Goal: Answer question/provide support: Share knowledge or assist other users

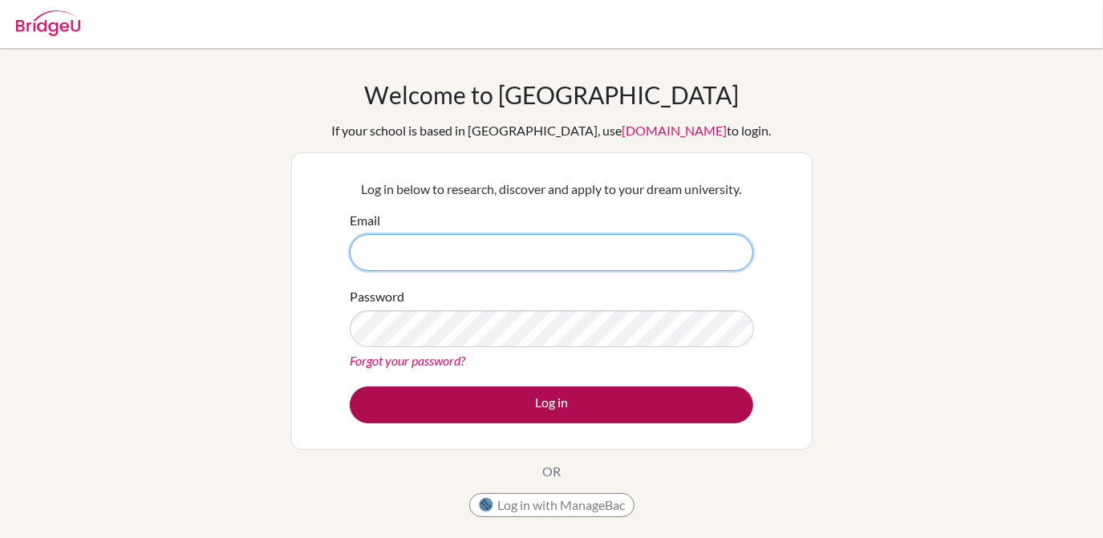
type input "[EMAIL_ADDRESS][DOMAIN_NAME]"
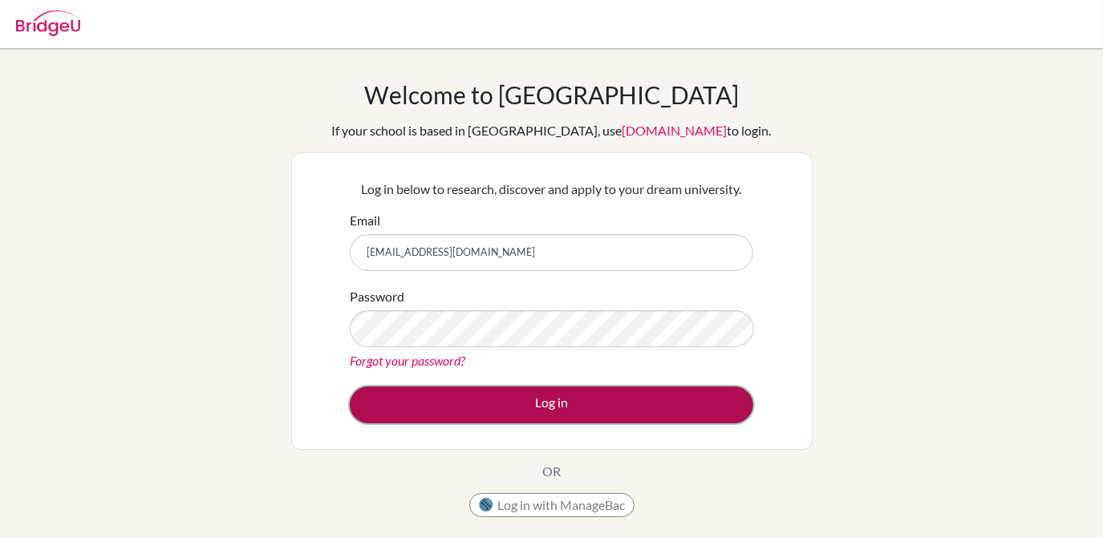
click at [475, 410] on button "Log in" at bounding box center [552, 405] width 404 height 37
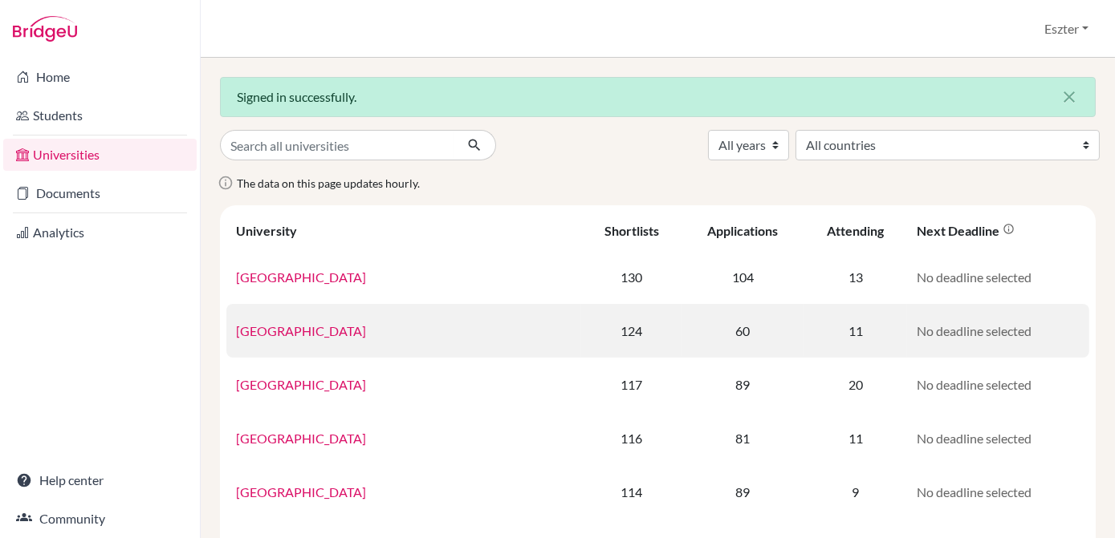
click at [326, 324] on link "University of Groningen" at bounding box center [301, 330] width 130 height 15
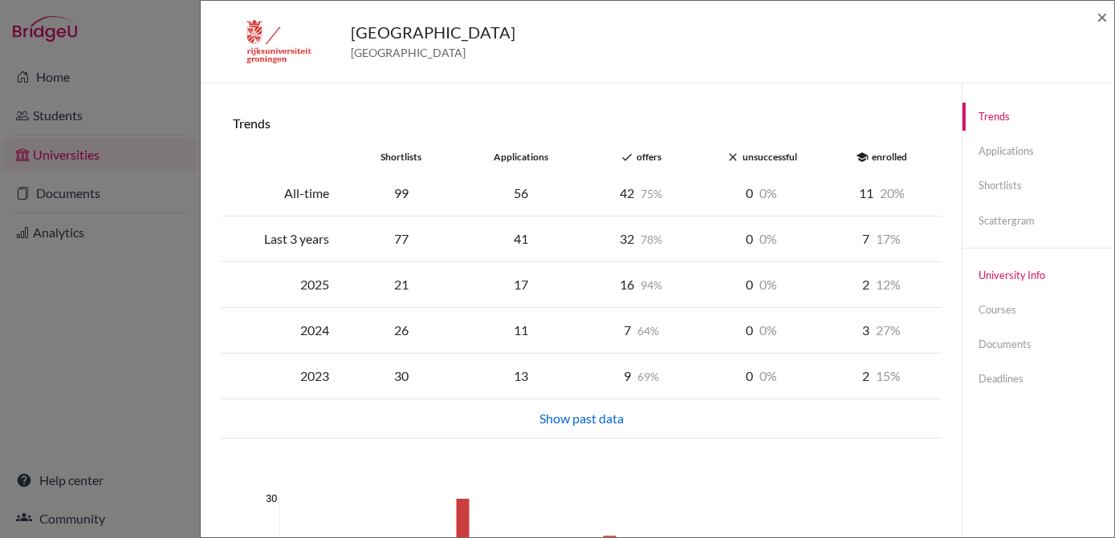
click at [995, 275] on link "University info" at bounding box center [1038, 276] width 152 height 28
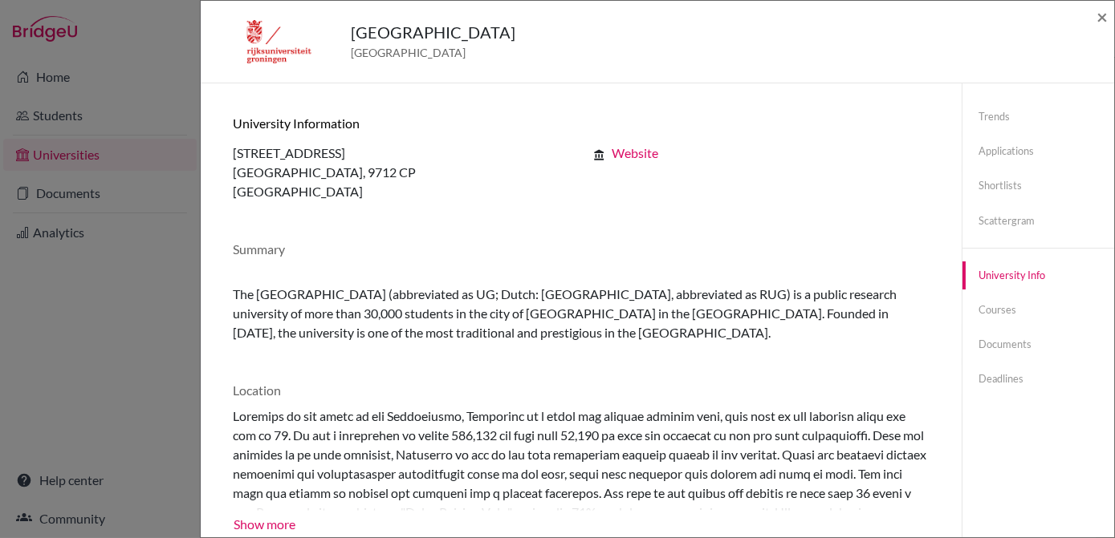
click at [129, 82] on div "University of Groningen Netherlands × Trends shortlists applications done offer…" at bounding box center [557, 269] width 1115 height 538
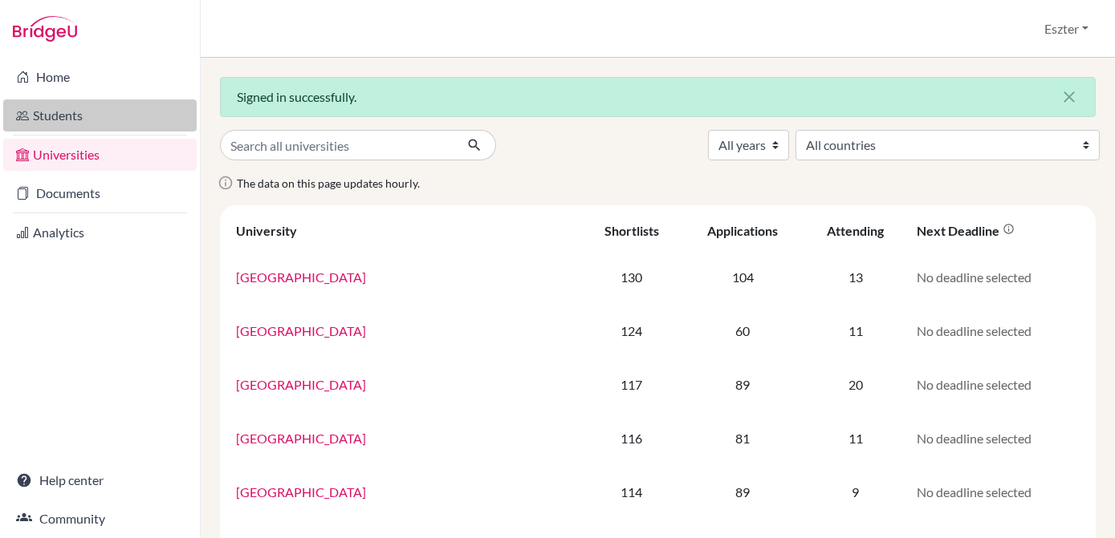
click at [65, 121] on link "Students" at bounding box center [99, 116] width 193 height 32
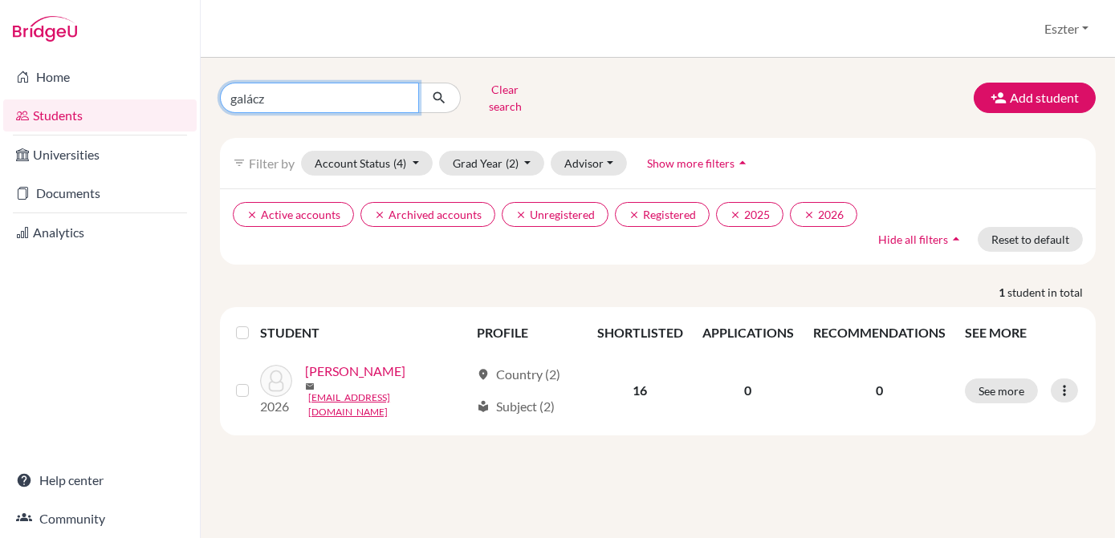
click at [406, 93] on input "galácz" at bounding box center [319, 98] width 199 height 30
click at [402, 93] on input "galácz" at bounding box center [319, 98] width 199 height 30
type input "test student"
click at [433, 95] on icon "submit" at bounding box center [439, 98] width 16 height 16
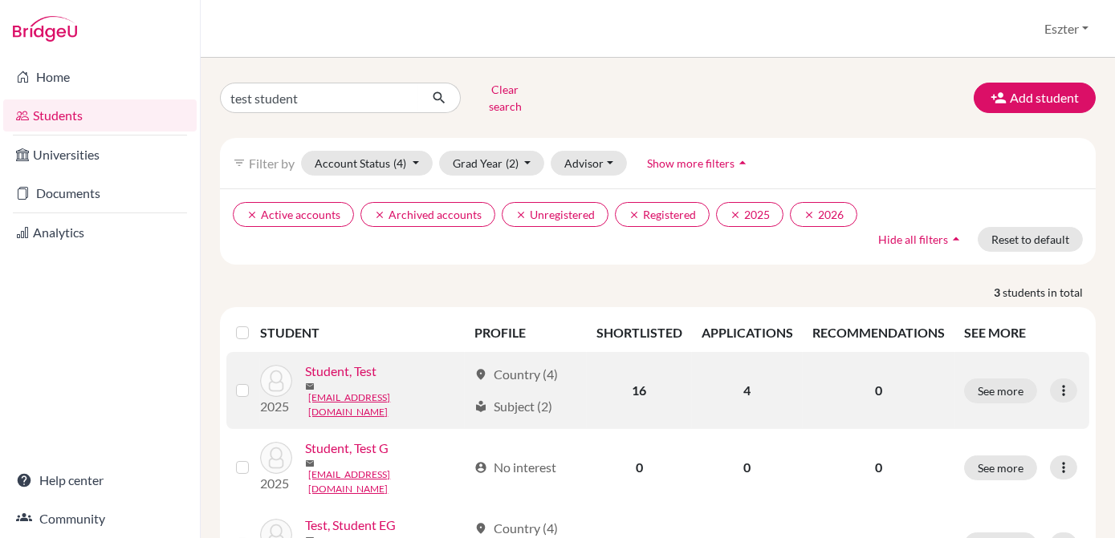
scroll to position [58, 0]
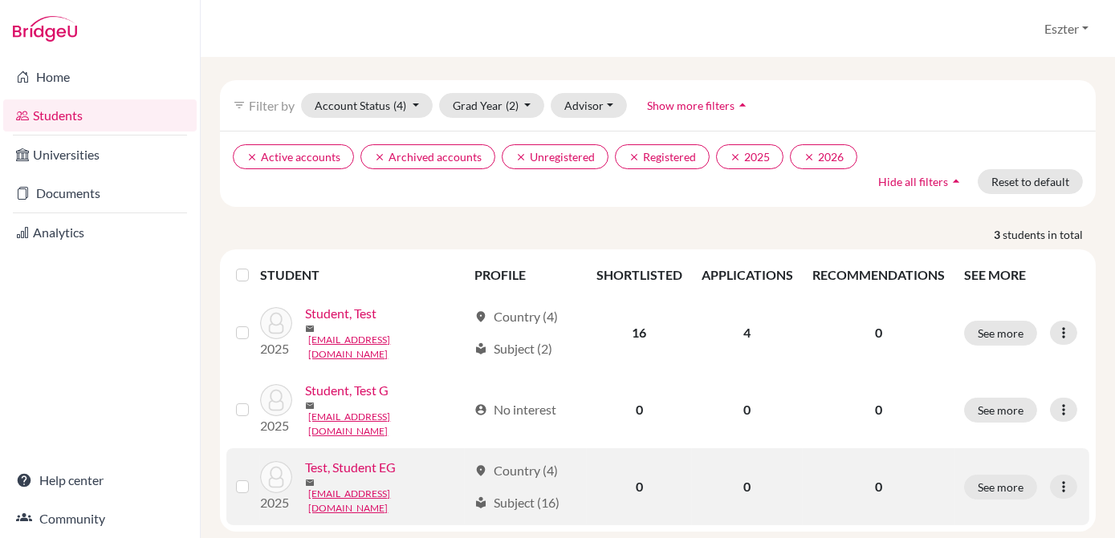
click at [361, 458] on link "Test, Student EG" at bounding box center [350, 467] width 91 height 19
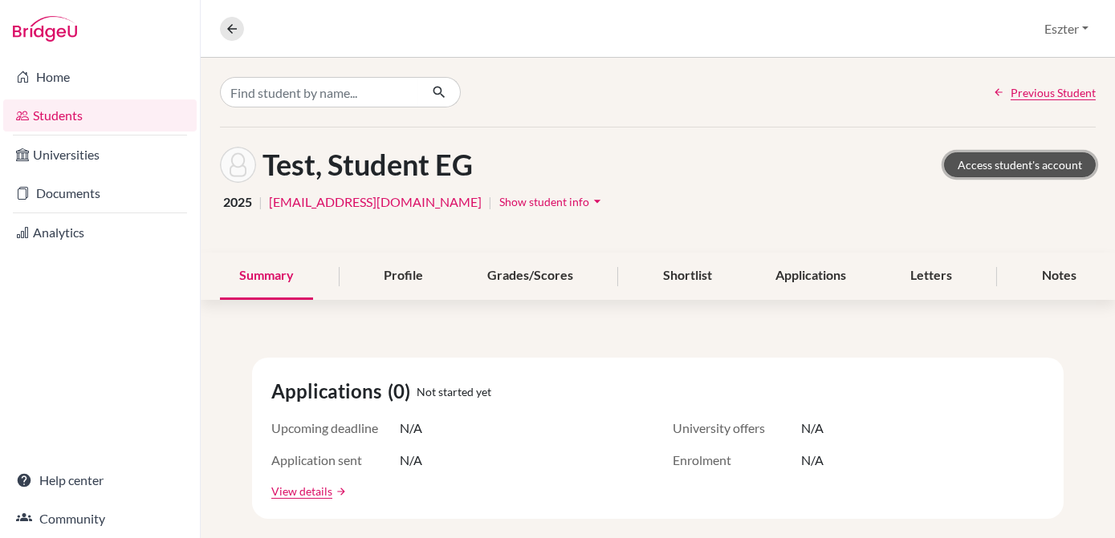
click at [1009, 170] on link "Access student's account" at bounding box center [1020, 164] width 152 height 25
